Goal: Task Accomplishment & Management: Manage account settings

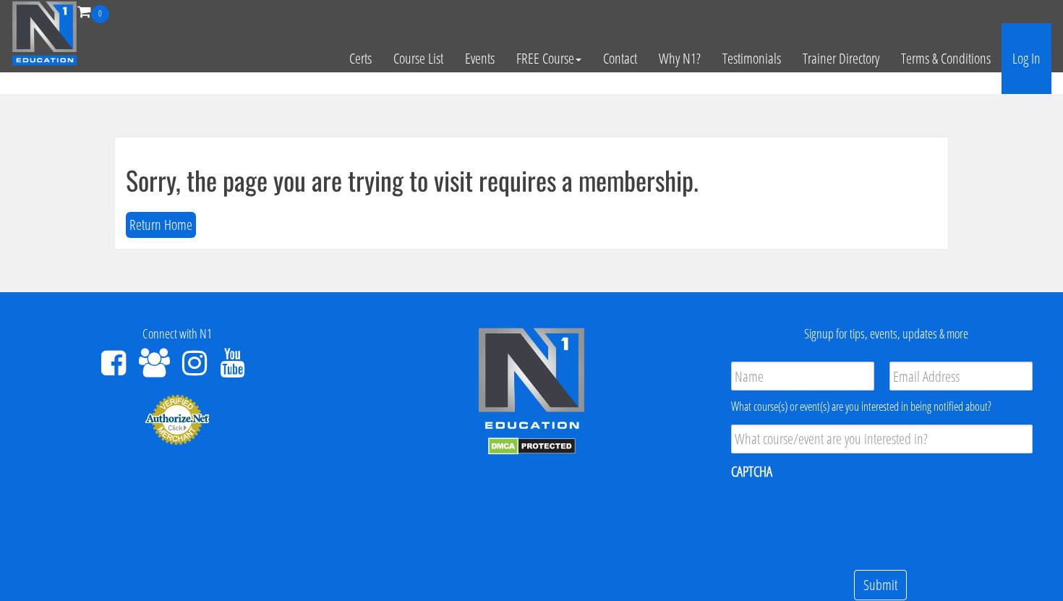
click at [1026, 61] on link "Log In" at bounding box center [1027, 58] width 50 height 71
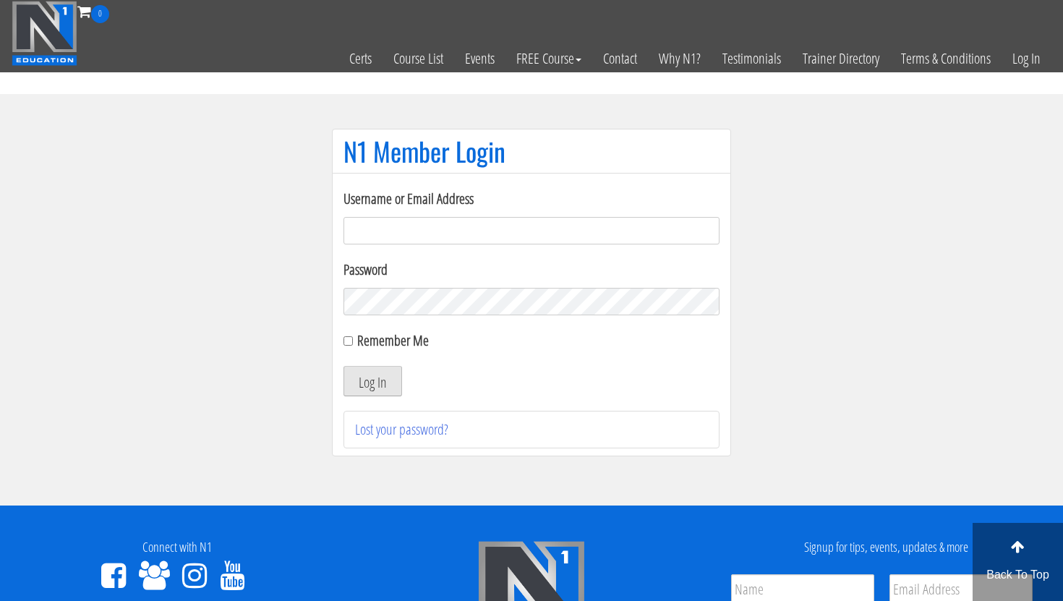
type input "emanueleinvernizzi00@gmail.com"
click at [380, 369] on button "Log In" at bounding box center [373, 381] width 59 height 30
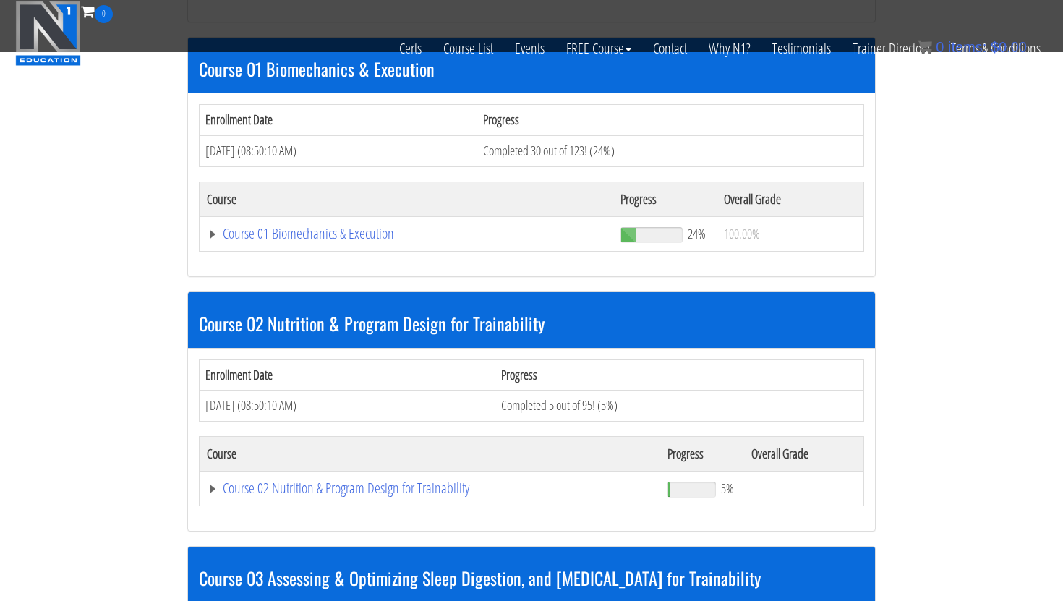
scroll to position [448, 0]
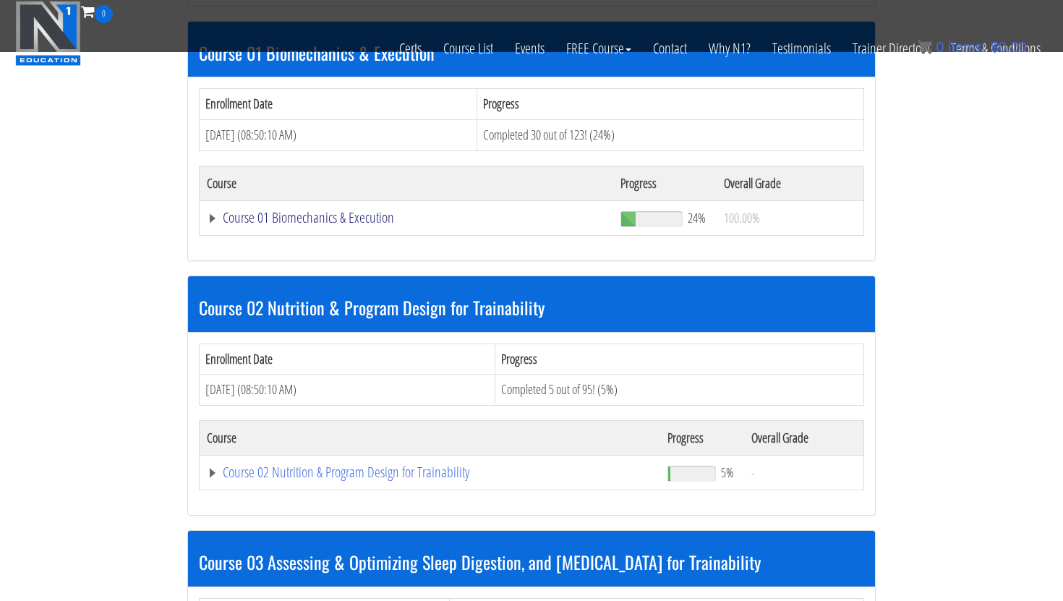
click at [313, 219] on link "Course 01 Biomechanics & Execution" at bounding box center [406, 217] width 399 height 14
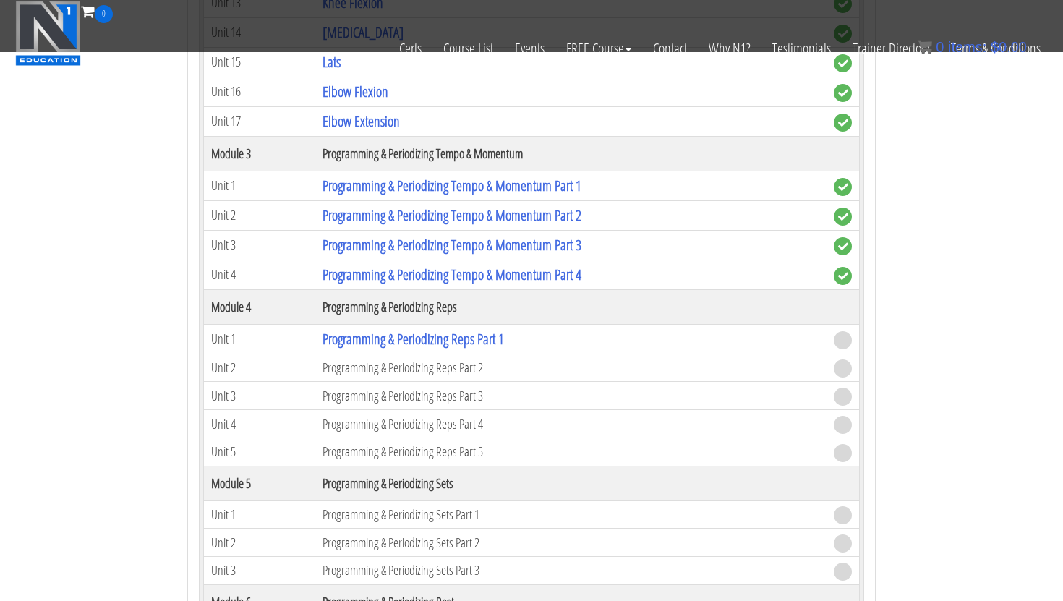
scroll to position [1392, 0]
